Goal: Information Seeking & Learning: Learn about a topic

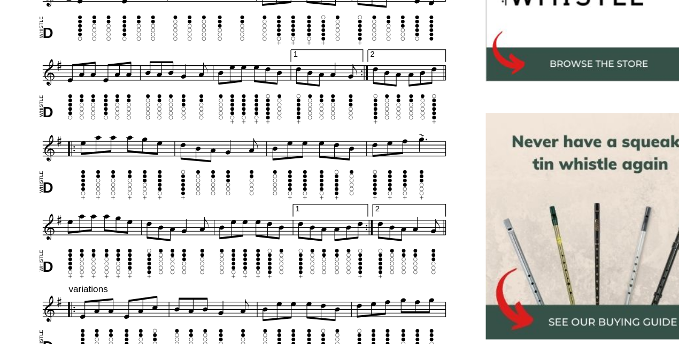
scroll to position [364, 0]
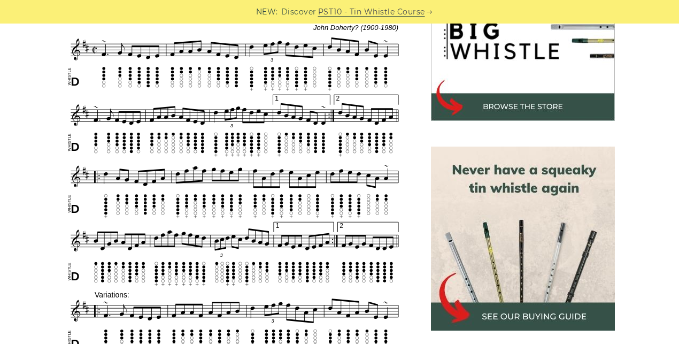
scroll to position [371, 0]
